Goal: Transaction & Acquisition: Purchase product/service

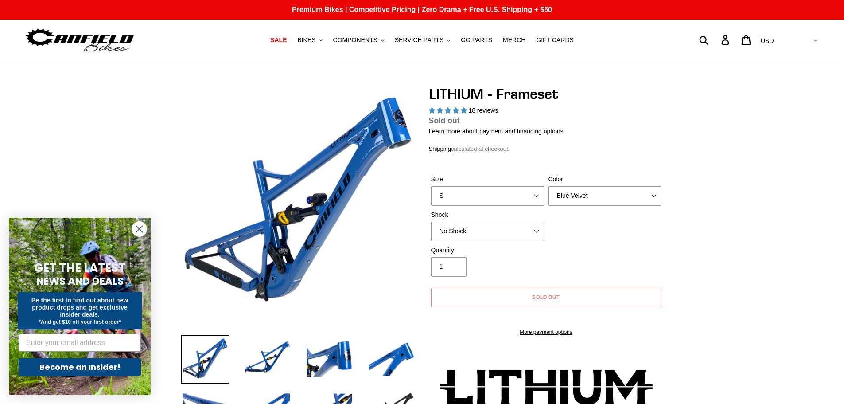
select select "highest-rating"
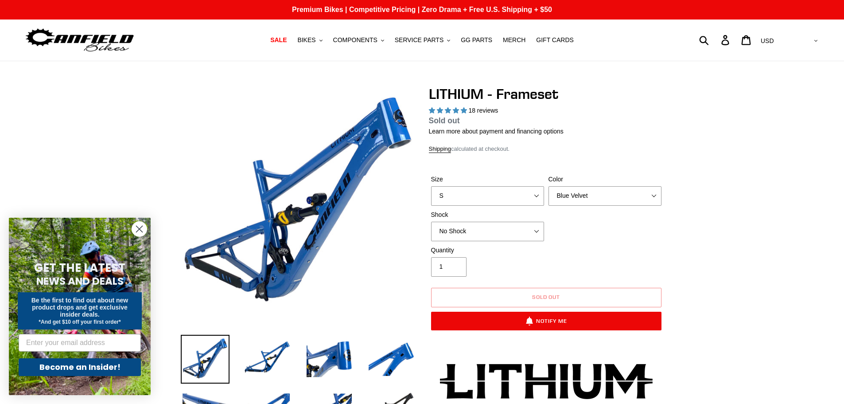
click at [141, 228] on circle "Close dialog" at bounding box center [139, 229] width 15 height 15
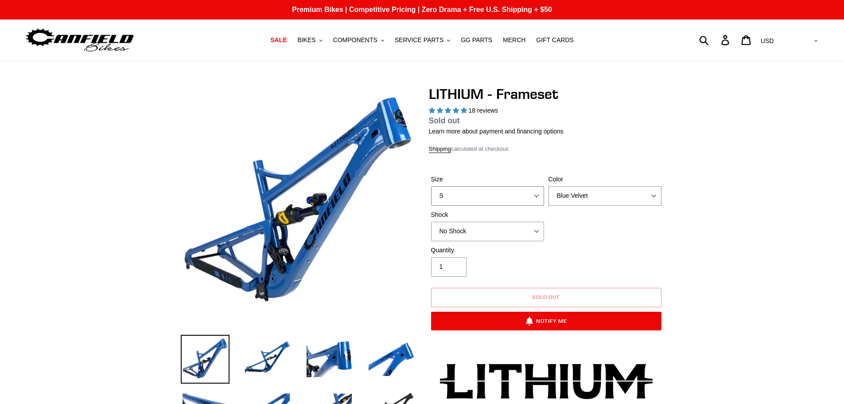
click at [534, 195] on select "S M L XL" at bounding box center [487, 196] width 113 height 20
click at [431, 186] on select "S M L XL" at bounding box center [487, 196] width 113 height 20
click at [536, 195] on select "S M L XL" at bounding box center [487, 196] width 113 height 20
select select "L"
click at [431, 186] on select "S M L XL" at bounding box center [487, 196] width 113 height 20
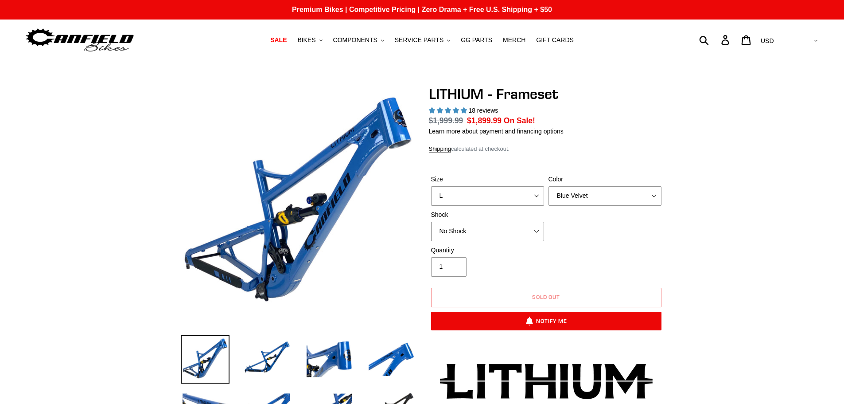
click at [509, 232] on select "No Shock Öhlins TTX2 Air Cane Creek DB Kitsuma Air Fox FLOAT X2 Factory Cane Cr…" at bounding box center [487, 232] width 113 height 20
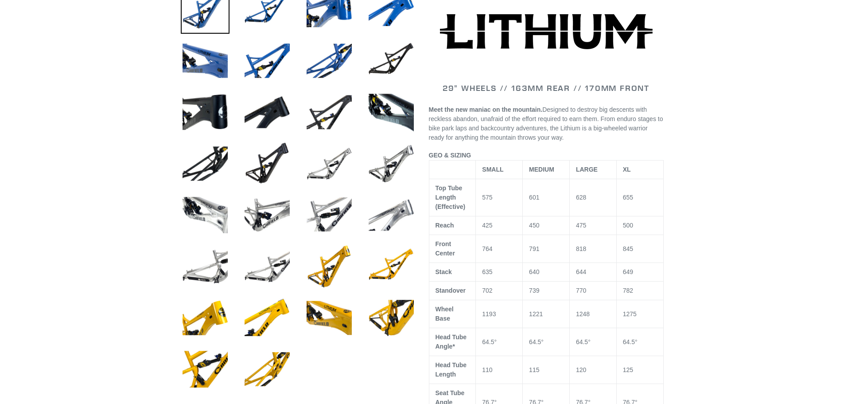
scroll to position [399, 0]
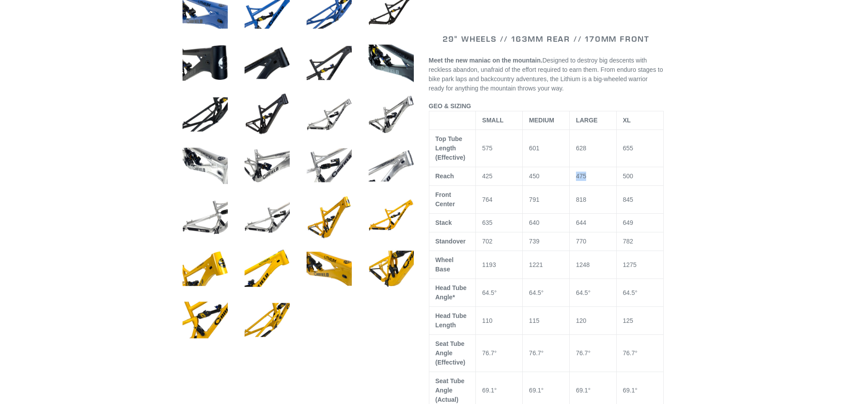
drag, startPoint x: 575, startPoint y: 178, endPoint x: 587, endPoint y: 176, distance: 11.7
click at [587, 176] on td "475" at bounding box center [593, 176] width 47 height 19
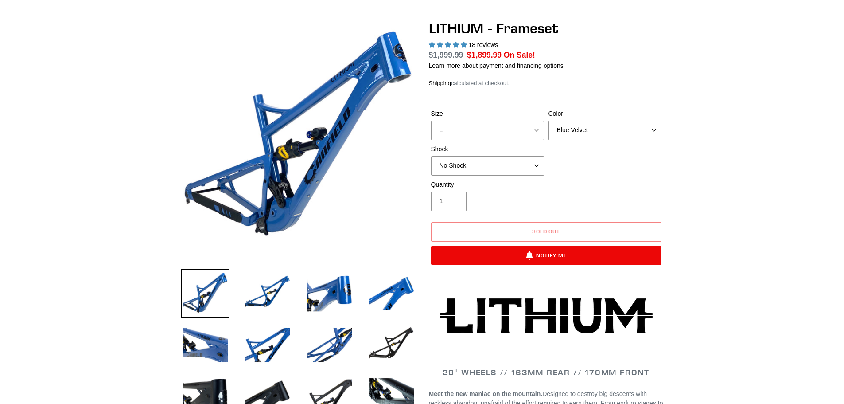
scroll to position [0, 0]
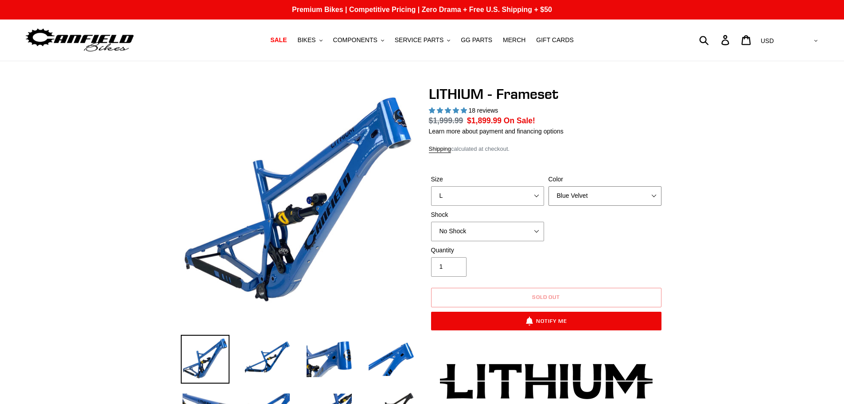
click at [574, 193] on select "Blue Velvet Stealth Black" at bounding box center [605, 196] width 113 height 20
select select "Stealth Black"
click at [549, 186] on select "Blue Velvet Stealth Black" at bounding box center [605, 196] width 113 height 20
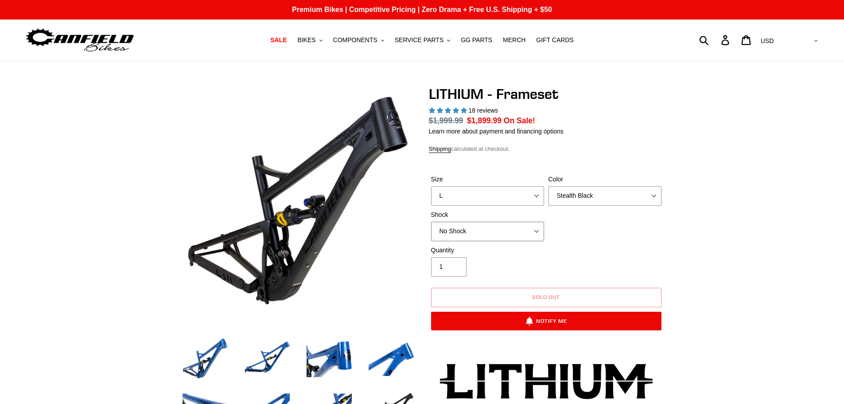
click at [537, 229] on select "No Shock Öhlins TTX2 Air Cane Creek DB Kitsuma Air Fox FLOAT X2 Factory Cane Cr…" at bounding box center [487, 232] width 113 height 20
click at [431, 222] on select "No Shock Öhlins TTX2 Air Cane Creek DB Kitsuma Air Fox FLOAT X2 Factory Cane Cr…" at bounding box center [487, 232] width 113 height 20
click at [535, 228] on select "No Shock Öhlins TTX2 Air Cane Creek DB Kitsuma Air Fox FLOAT X2 Factory Cane Cr…" at bounding box center [487, 232] width 113 height 20
select select "Cane Creek DB Kitsuma Air"
click at [431, 222] on select "No Shock Öhlins TTX2 Air Cane Creek DB Kitsuma Air Fox FLOAT X2 Factory Cane Cr…" at bounding box center [487, 232] width 113 height 20
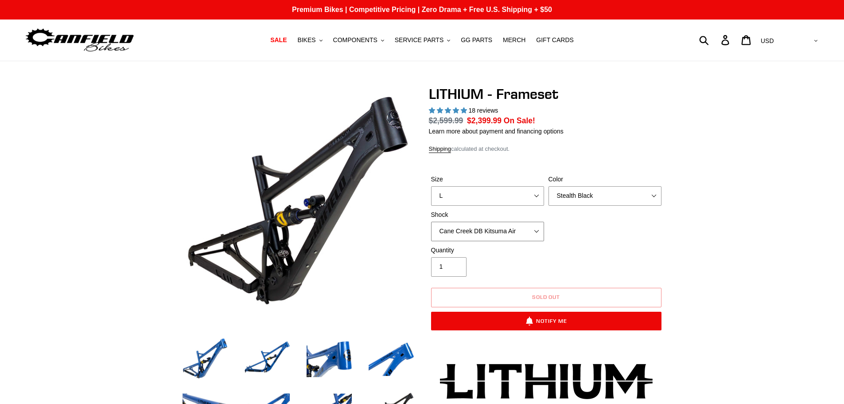
click at [534, 230] on select "No Shock Öhlins TTX2 Air Cane Creek DB Kitsuma Air Fox FLOAT X2 Factory Cane Cr…" at bounding box center [487, 232] width 113 height 20
click at [431, 222] on select "No Shock Öhlins TTX2 Air Cane Creek DB Kitsuma Air Fox FLOAT X2 Factory Cane Cr…" at bounding box center [487, 232] width 113 height 20
click at [287, 41] on span "SALE" at bounding box center [278, 40] width 16 height 8
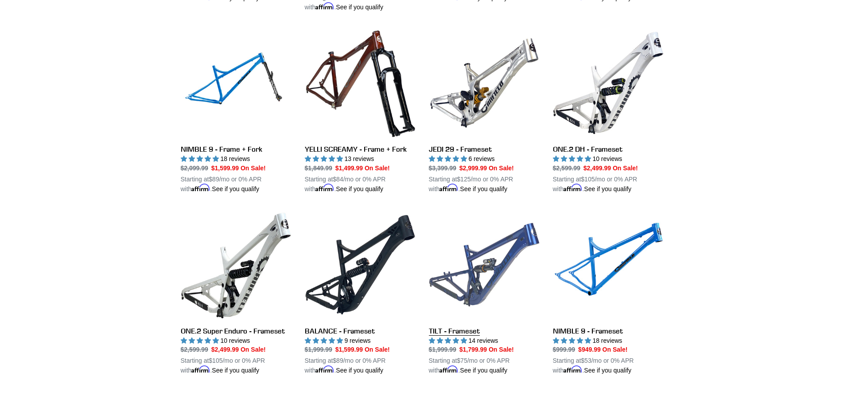
scroll to position [1197, 0]
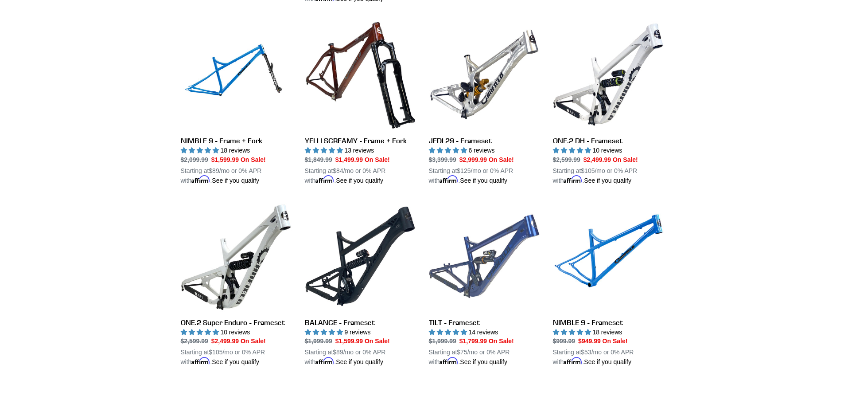
click at [483, 246] on link "TILT - Frameset" at bounding box center [484, 284] width 111 height 166
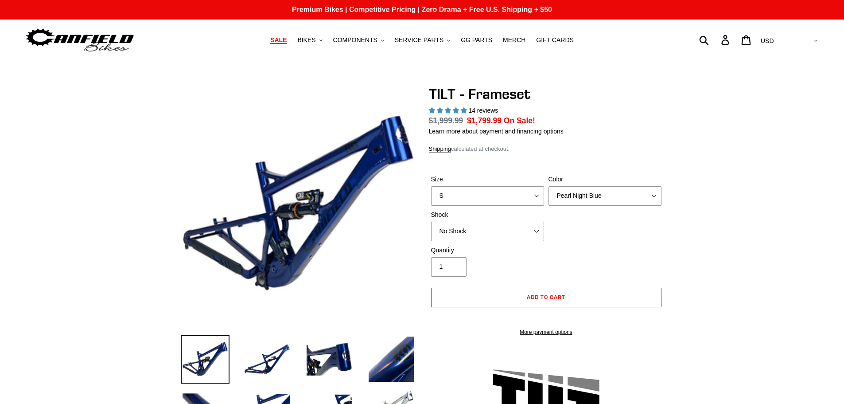
select select "highest-rating"
click at [512, 200] on select "S M L XL" at bounding box center [487, 196] width 113 height 20
select select "L"
click at [431, 186] on select "S M L XL" at bounding box center [487, 196] width 113 height 20
click at [583, 196] on select "Pearl Night Blue Stealth Silver" at bounding box center [605, 196] width 113 height 20
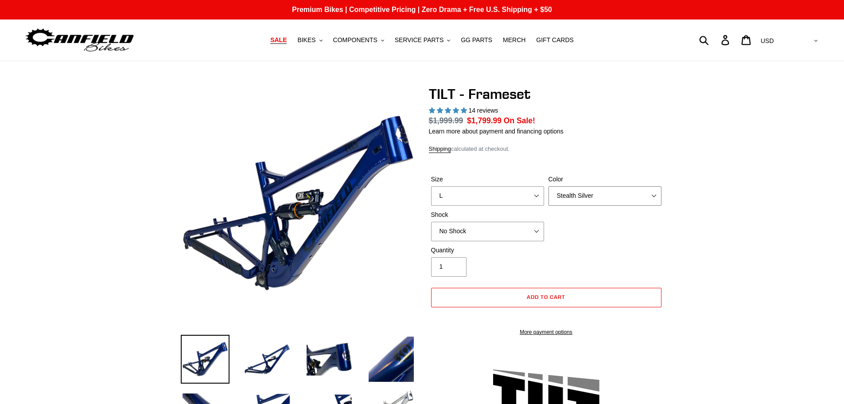
click at [549, 186] on select "Pearl Night Blue Stealth Silver" at bounding box center [605, 196] width 113 height 20
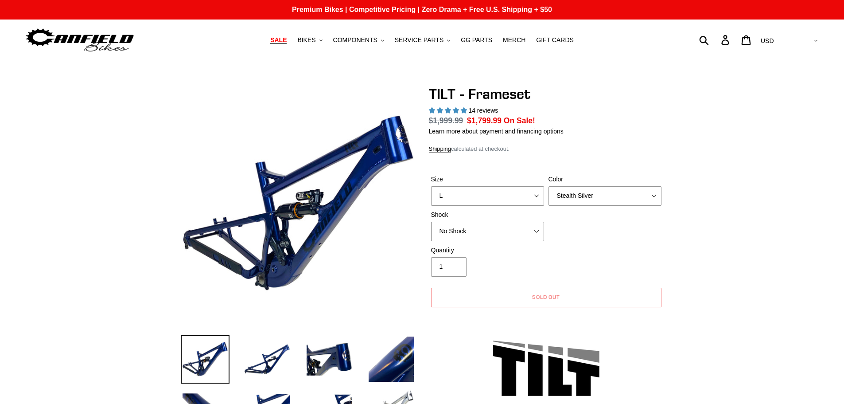
click at [532, 233] on select "No Shock Cane Creek DB Kitsuma Air RockShox Deluxe Ultimate Fox FLOAT X EXT Sto…" at bounding box center [487, 232] width 113 height 20
drag, startPoint x: 568, startPoint y: 231, endPoint x: 554, endPoint y: 220, distance: 17.4
click at [568, 231] on div "Size S M L XL Color Pearl Night Blue Stealth Silver Shock No Shock Cane Creek D…" at bounding box center [546, 210] width 235 height 71
click at [529, 193] on select "S M L XL" at bounding box center [487, 196] width 113 height 20
click at [578, 201] on select "Pearl Night Blue Stealth Silver" at bounding box center [605, 196] width 113 height 20
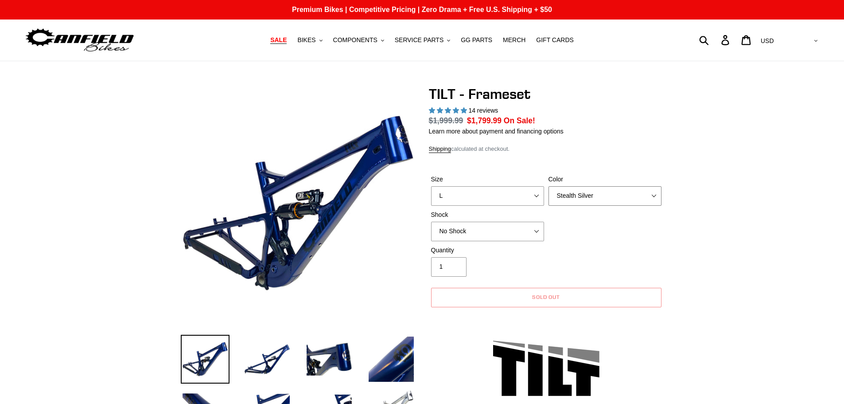
select select "Pearl Night Blue"
click at [549, 186] on select "Pearl Night Blue Stealth Silver" at bounding box center [605, 196] width 113 height 20
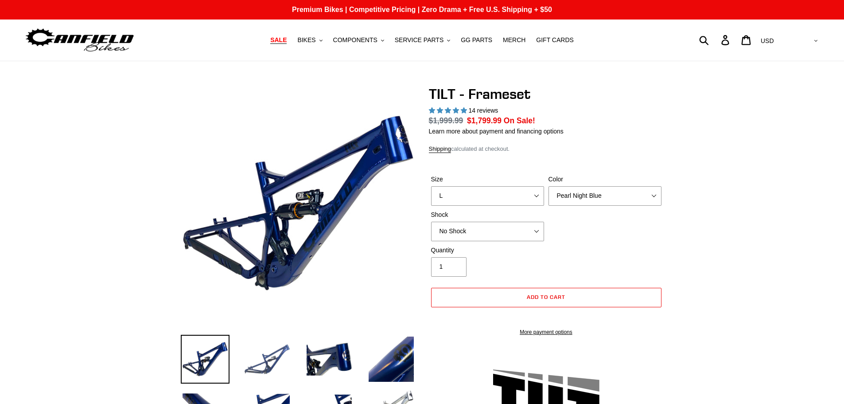
click at [280, 363] on img at bounding box center [267, 359] width 49 height 49
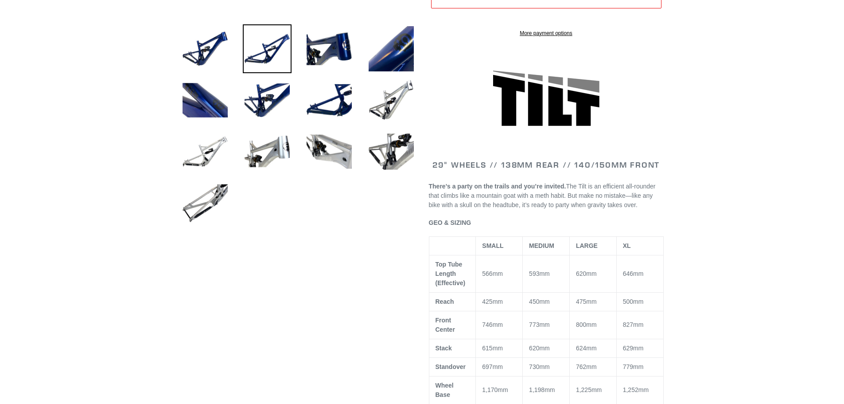
scroll to position [355, 0]
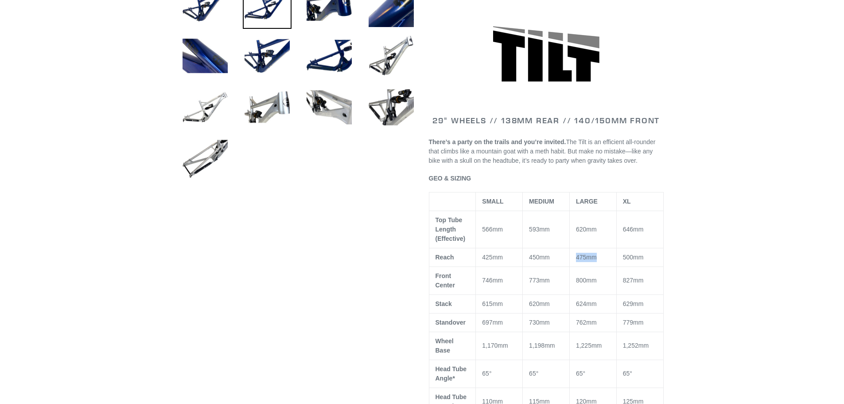
drag, startPoint x: 577, startPoint y: 266, endPoint x: 601, endPoint y: 265, distance: 24.9
click at [601, 265] on td "475mm" at bounding box center [593, 257] width 47 height 19
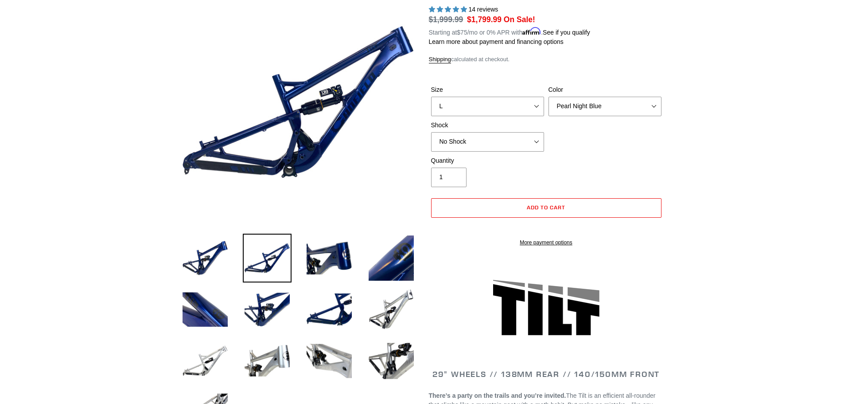
scroll to position [89, 0]
